Goal: Information Seeking & Learning: Understand process/instructions

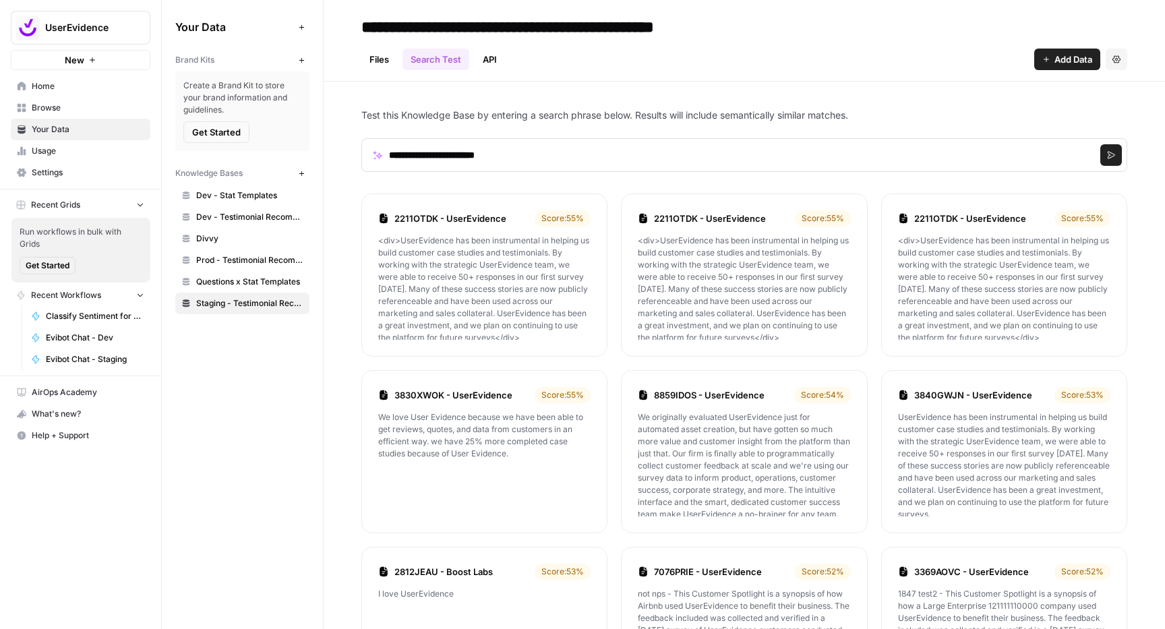
click at [754, 117] on p "Test this Knowledge Base by entering a search phrase below. Results will includ…" at bounding box center [744, 115] width 766 height 13
drag, startPoint x: 754, startPoint y: 117, endPoint x: 830, endPoint y: 117, distance: 75.5
click at [830, 117] on p "Test this Knowledge Base by entering a search phrase below. Results will includ…" at bounding box center [744, 115] width 766 height 13
click at [229, 254] on span "Prod - Testimonial Recommender (Vector Store)" at bounding box center [249, 260] width 107 height 12
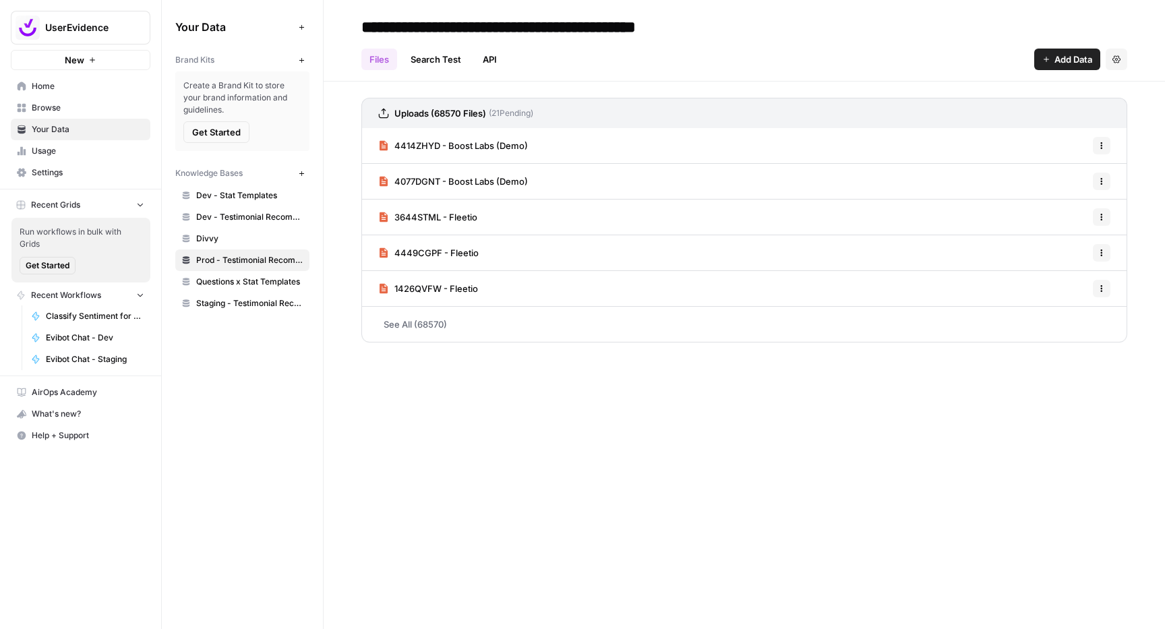
click at [488, 63] on link "API" at bounding box center [490, 60] width 30 height 22
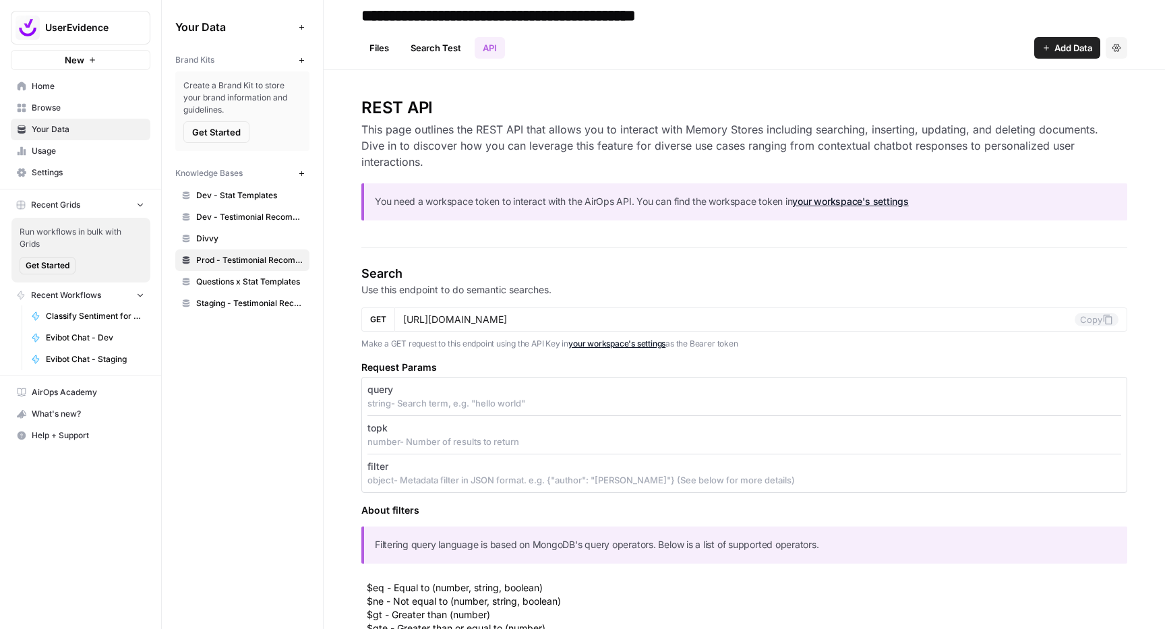
scroll to position [25, 0]
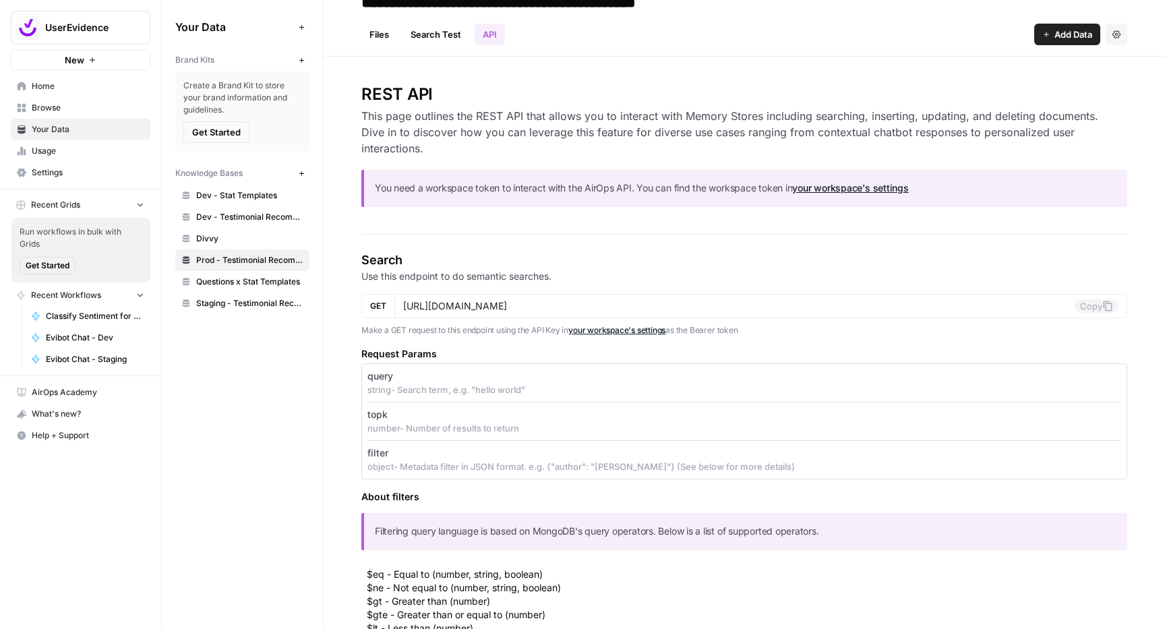
click at [372, 454] on p "filter" at bounding box center [377, 452] width 21 height 13
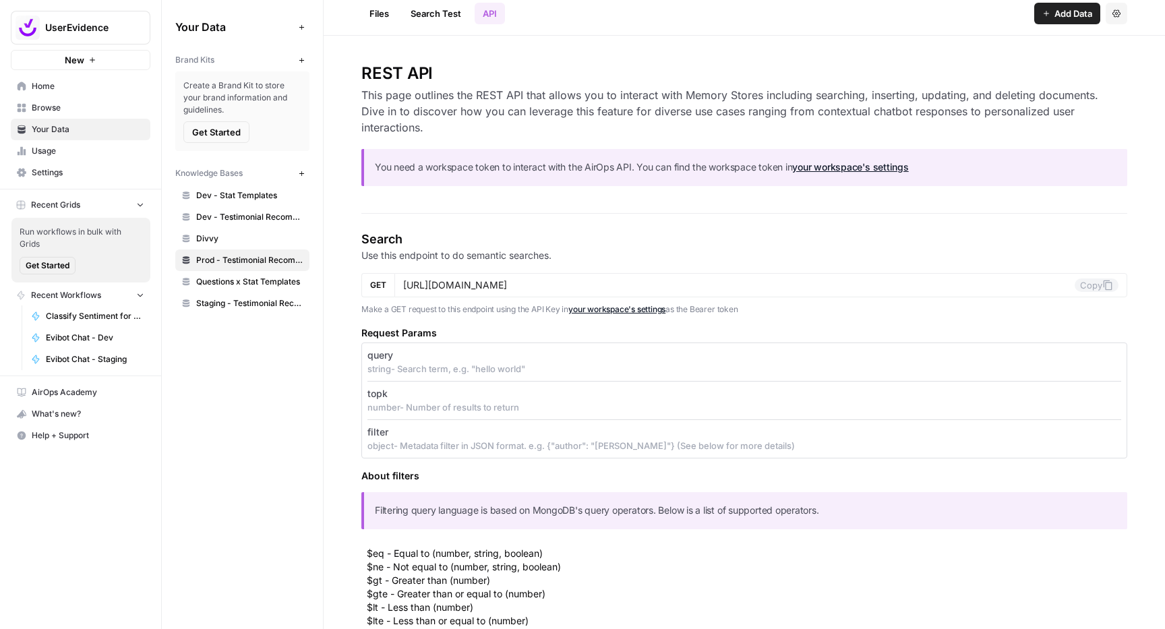
scroll to position [51, 0]
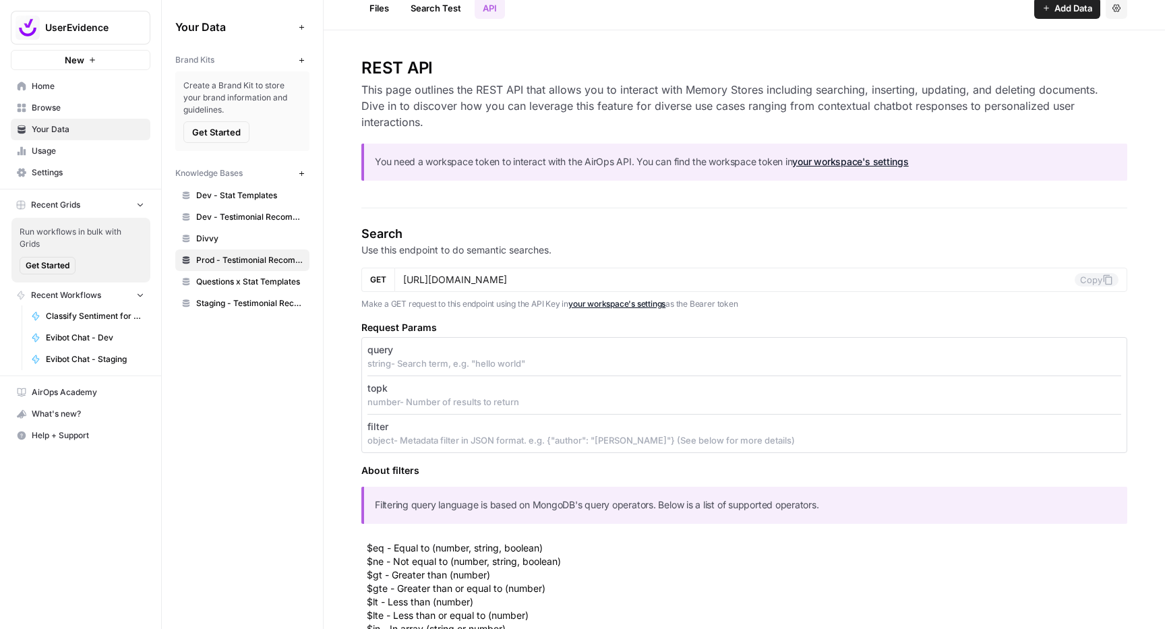
click at [419, 444] on p "object - Metadata filter in JSON format. e.g. {"author": "[PERSON_NAME]"} (See …" at bounding box center [744, 440] width 754 height 13
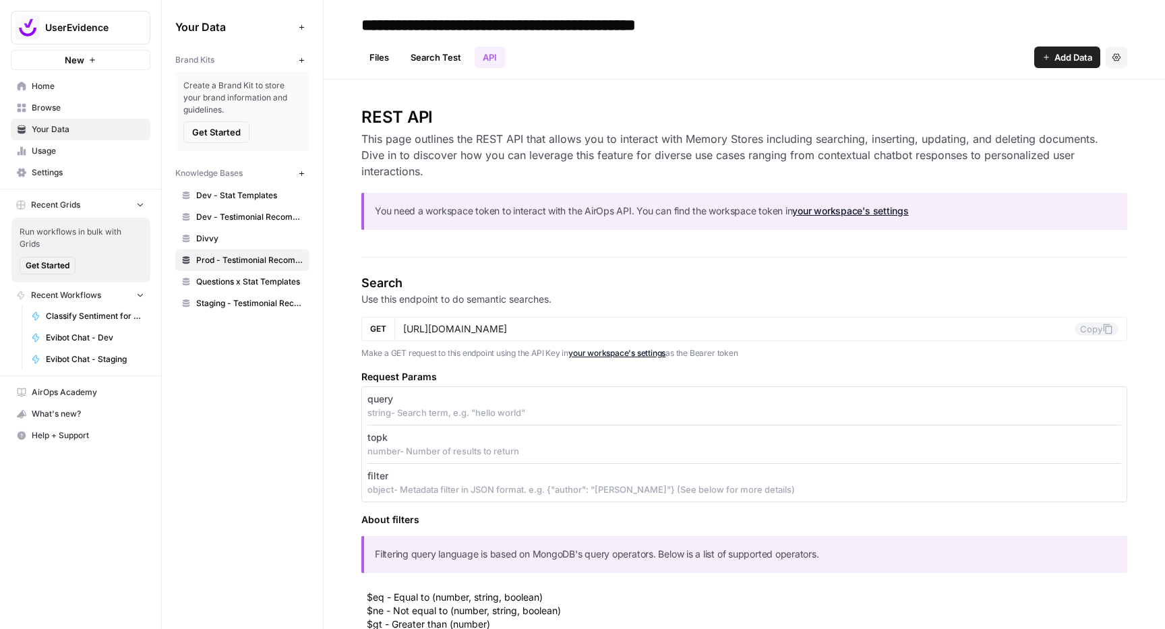
scroll to position [0, 0]
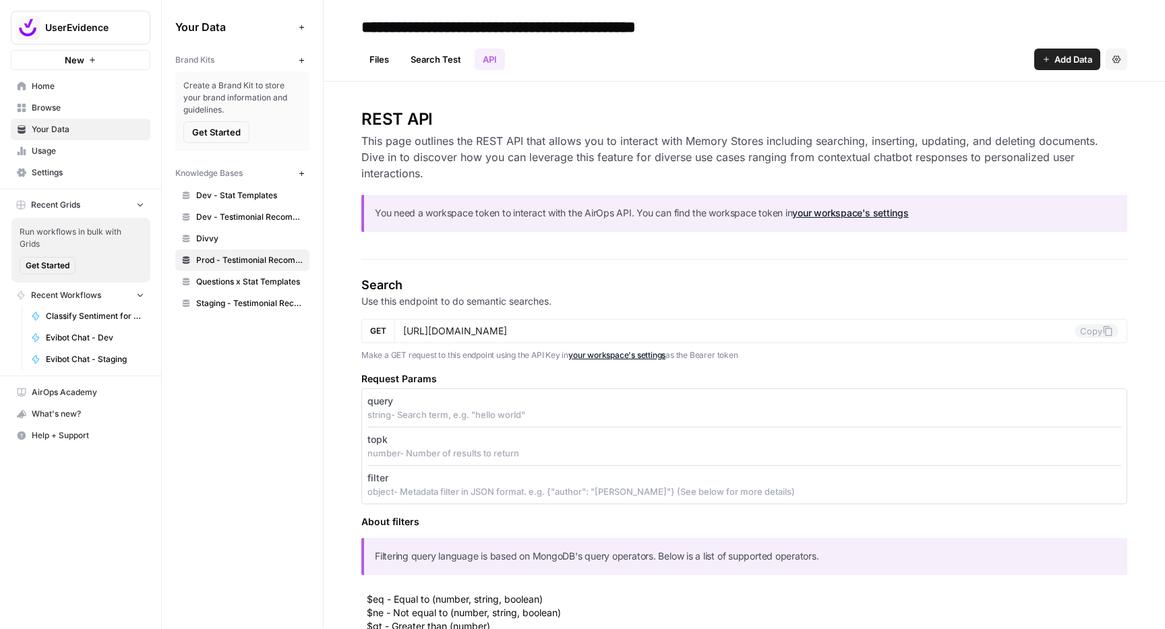
click at [441, 60] on link "Search Test" at bounding box center [436, 60] width 67 height 22
